Goal: Use online tool/utility: Utilize a website feature to perform a specific function

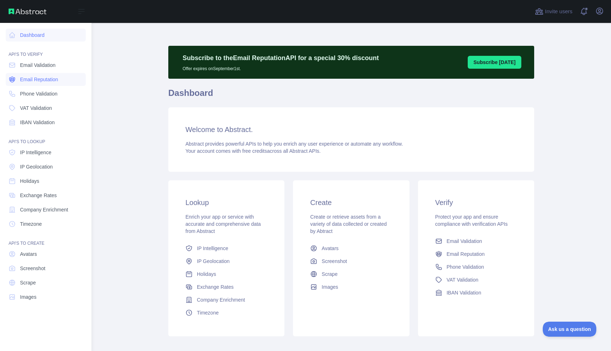
click at [34, 83] on link "Email Reputation" at bounding box center [46, 79] width 80 height 13
click at [33, 93] on span "Phone Validation" at bounding box center [39, 93] width 38 height 7
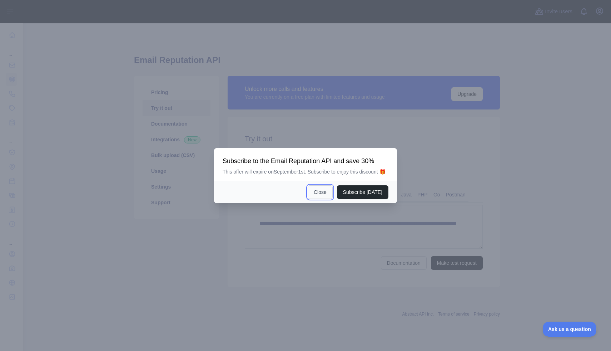
click at [315, 192] on button "Close" at bounding box center [320, 192] width 25 height 14
click at [315, 199] on link "Javascript" at bounding box center [301, 194] width 28 height 11
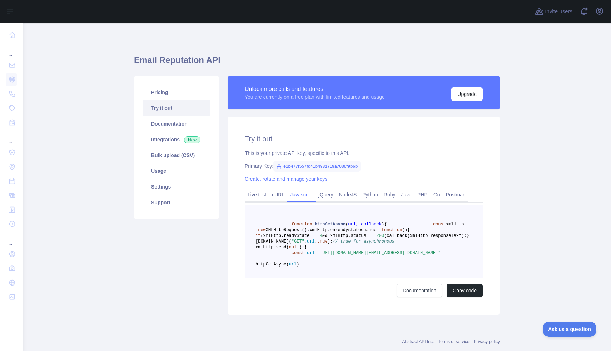
scroll to position [1, 0]
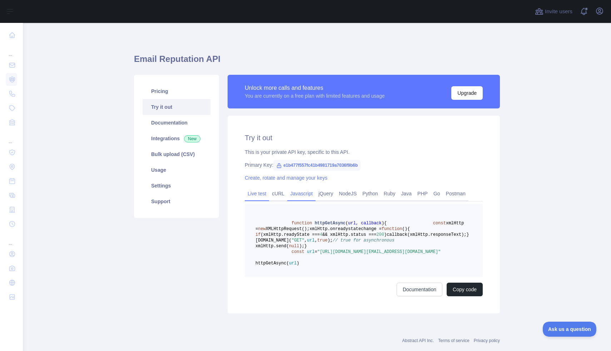
click at [258, 196] on link "Live test" at bounding box center [257, 193] width 24 height 11
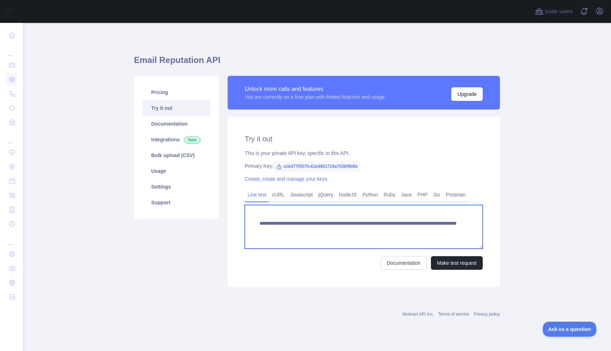
click at [306, 235] on textarea "**********" at bounding box center [364, 227] width 238 height 44
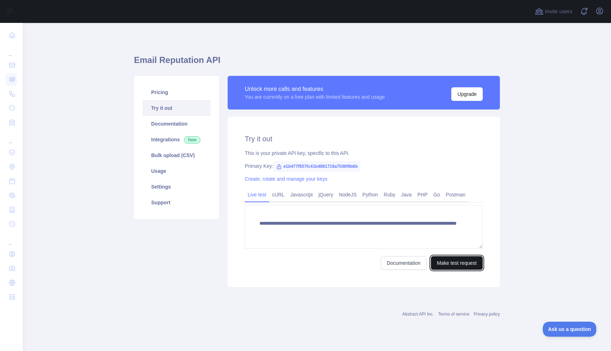
click at [449, 262] on button "Make test request" at bounding box center [457, 263] width 52 height 14
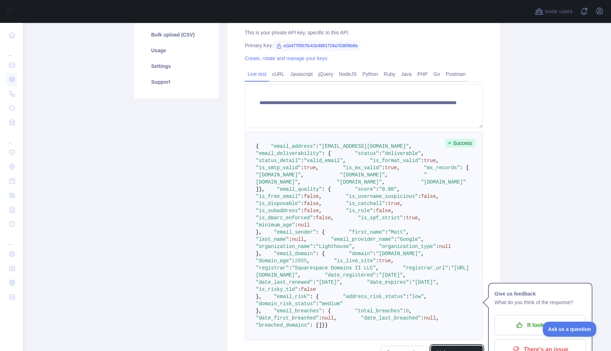
scroll to position [142, 0]
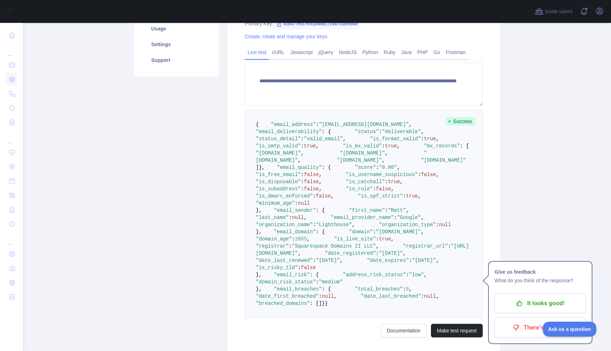
drag, startPoint x: 309, startPoint y: 148, endPoint x: 384, endPoint y: 143, distance: 75.6
click at [384, 143] on pre "{ "email_address" : "matt@lighthouse.app" , "email_deliverability" : { "status"…" at bounding box center [364, 214] width 238 height 208
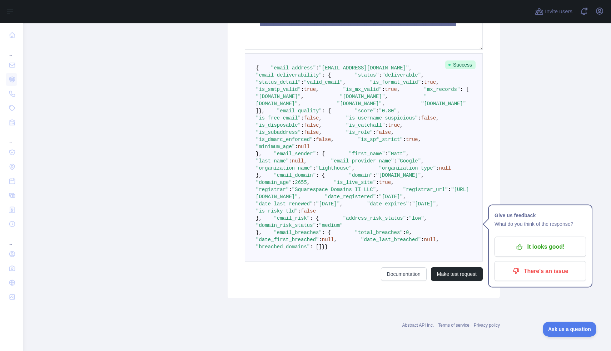
scroll to position [365, 0]
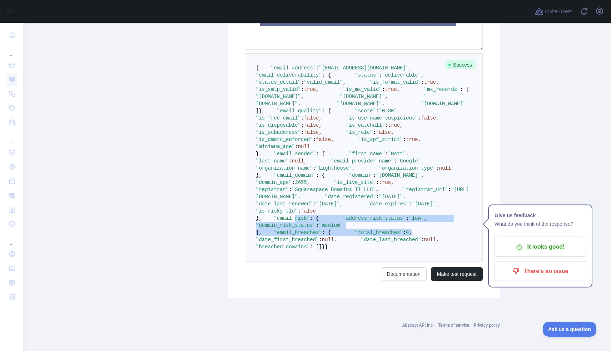
drag, startPoint x: 290, startPoint y: 229, endPoint x: 362, endPoint y: 267, distance: 81.4
click at [362, 261] on pre "{ "email_address" : "matt@lighthouse.app" , "email_deliverability" : { "status"…" at bounding box center [364, 157] width 238 height 208
click at [362, 256] on pre "{ "email_address" : "matt@lighthouse.app" , "email_deliverability" : { "status"…" at bounding box center [364, 157] width 238 height 208
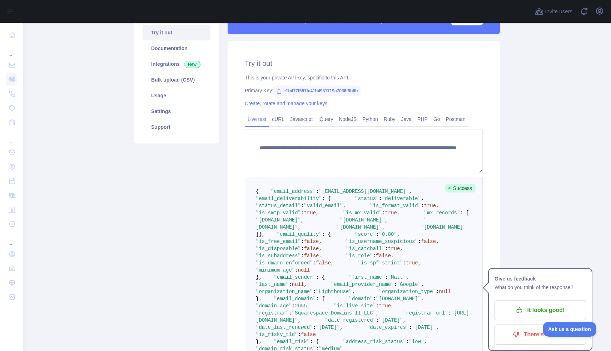
scroll to position [53, 0]
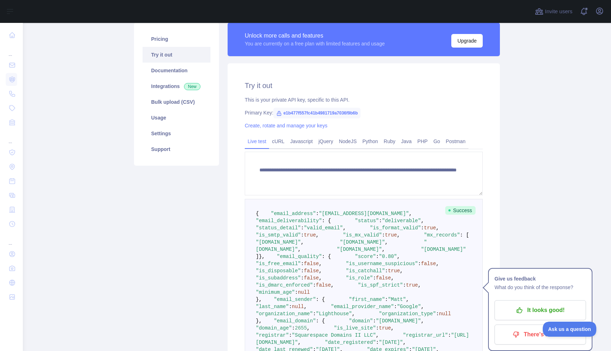
click at [382, 223] on span ""deliverable"" at bounding box center [401, 221] width 39 height 6
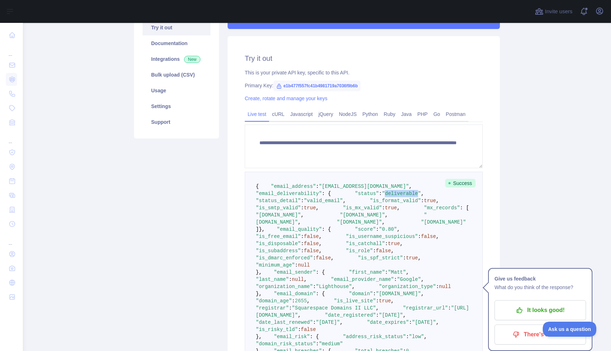
scroll to position [126, 0]
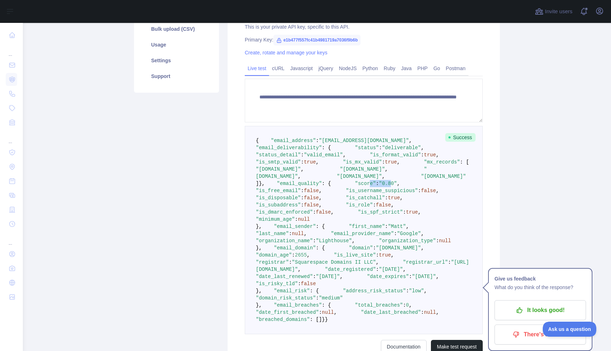
drag, startPoint x: 295, startPoint y: 263, endPoint x: 335, endPoint y: 265, distance: 40.4
click at [331, 265] on pre "{ "email_address" : "matt@lighthouse.app" , "email_deliverability" : { "status"…" at bounding box center [364, 230] width 238 height 208
click at [384, 256] on pre "{ "email_address" : "matt@lighthouse.app" , "email_deliverability" : { "status"…" at bounding box center [364, 230] width 238 height 208
click at [379, 186] on span ""0.80"" at bounding box center [388, 184] width 18 height 6
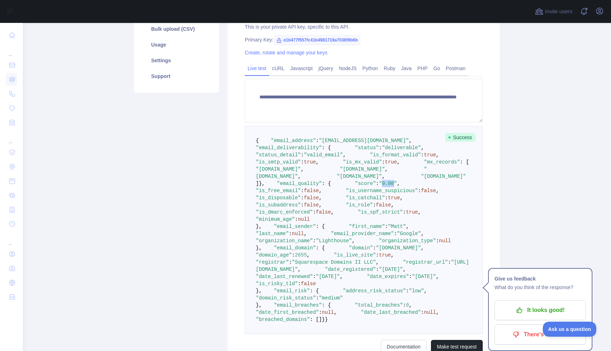
click at [379, 186] on span ""0.80"" at bounding box center [388, 184] width 18 height 6
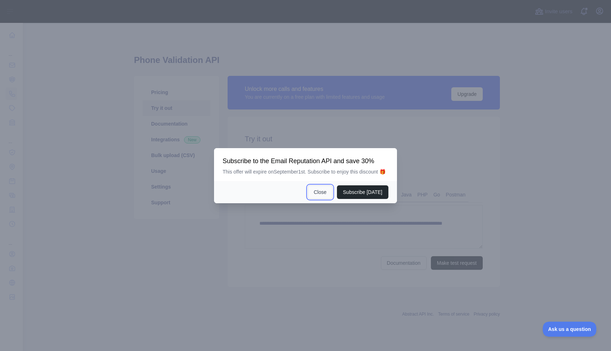
click at [326, 199] on button "Close" at bounding box center [320, 192] width 25 height 14
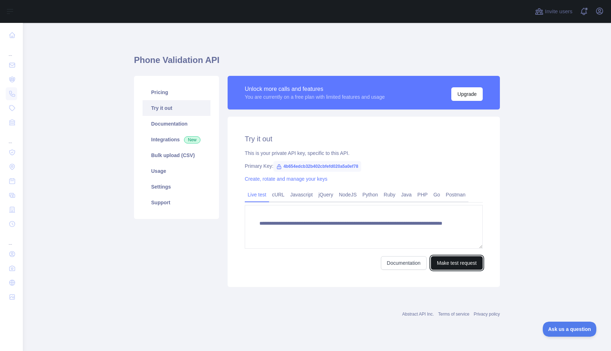
click at [450, 261] on button "Make test request" at bounding box center [457, 263] width 52 height 14
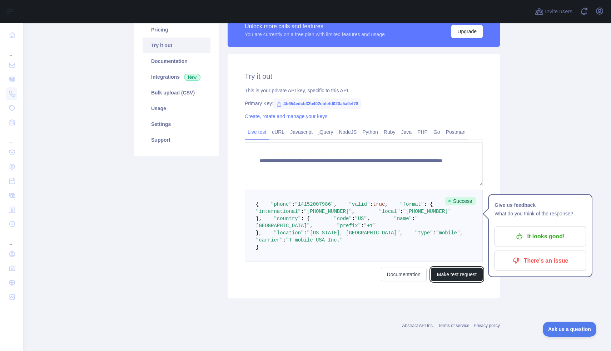
scroll to position [127, 0]
click at [286, 237] on span ":" at bounding box center [284, 240] width 3 height 6
click at [149, 260] on div "Pricing Try it out Documentation Integrations New Bulk upload (CSV) Usage Setti…" at bounding box center [177, 155] width 94 height 285
